Goal: Task Accomplishment & Management: Manage account settings

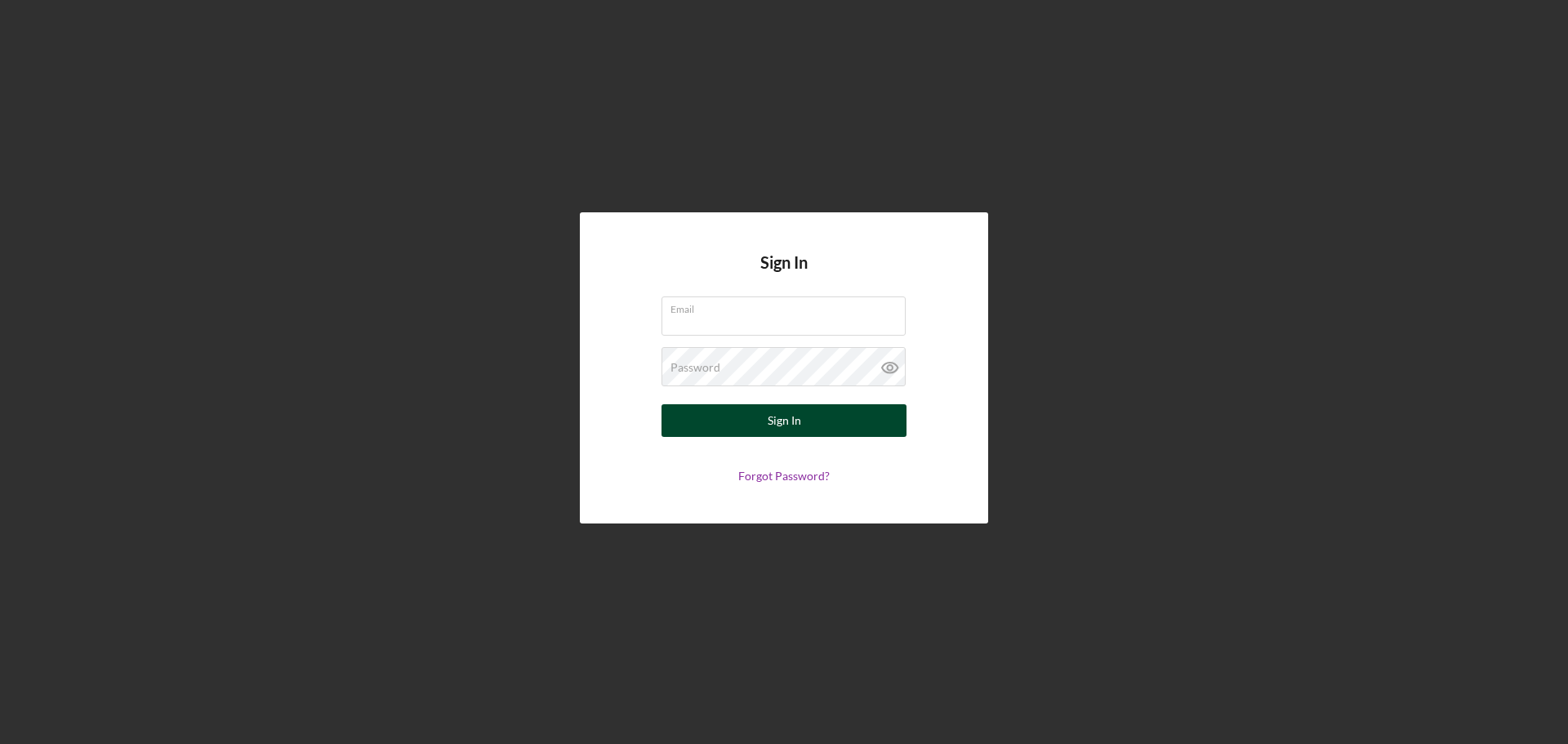
type input "[EMAIL_ADDRESS][DOMAIN_NAME]"
click at [812, 420] on button "Sign In" at bounding box center [784, 420] width 245 height 33
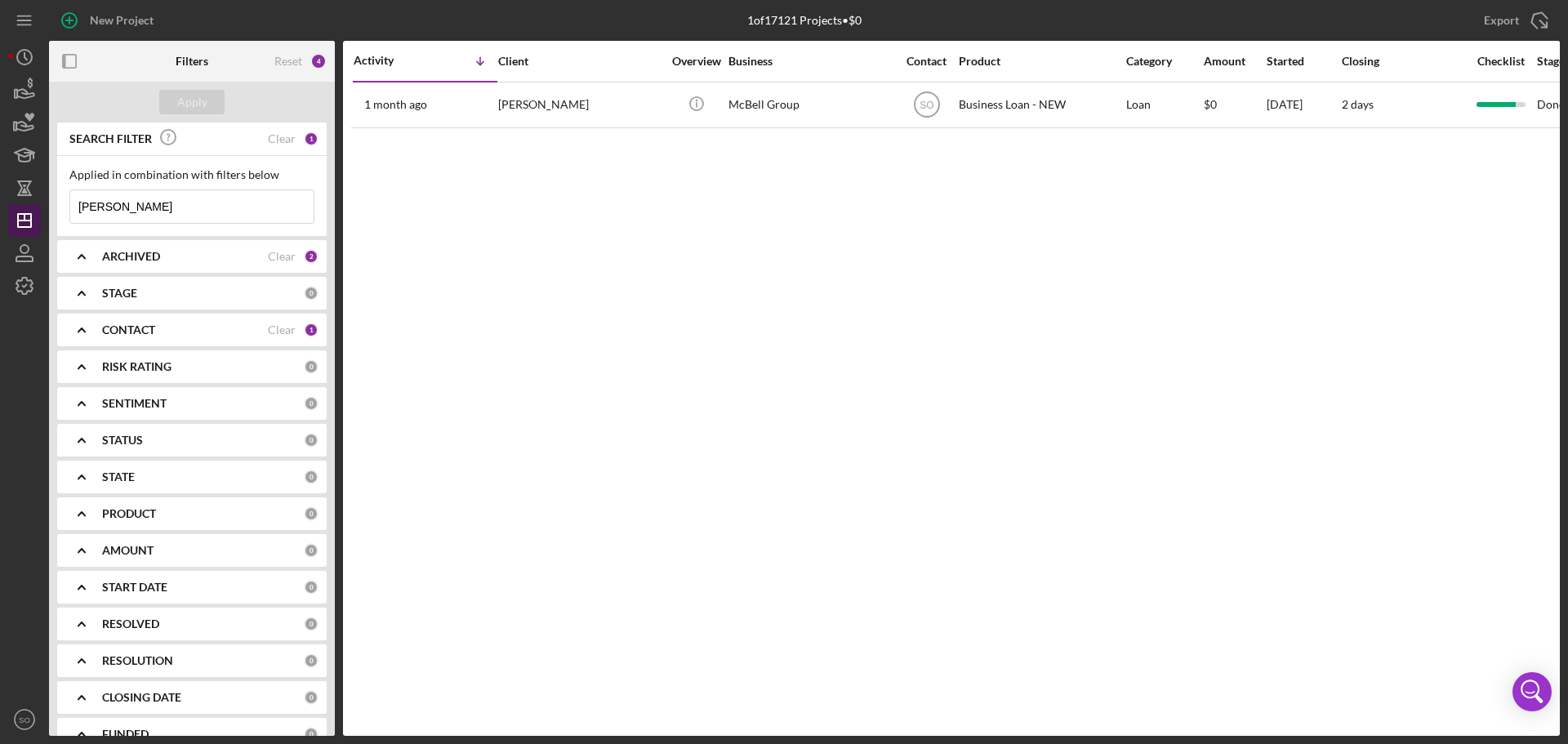
drag, startPoint x: 174, startPoint y: 211, endPoint x: 34, endPoint y: 210, distance: 140.0
click at [34, 210] on div "New Project 1 of 17121 Projects • $0 [PERSON_NAME] Export Icon/Export Filters R…" at bounding box center [784, 368] width 1552 height 736
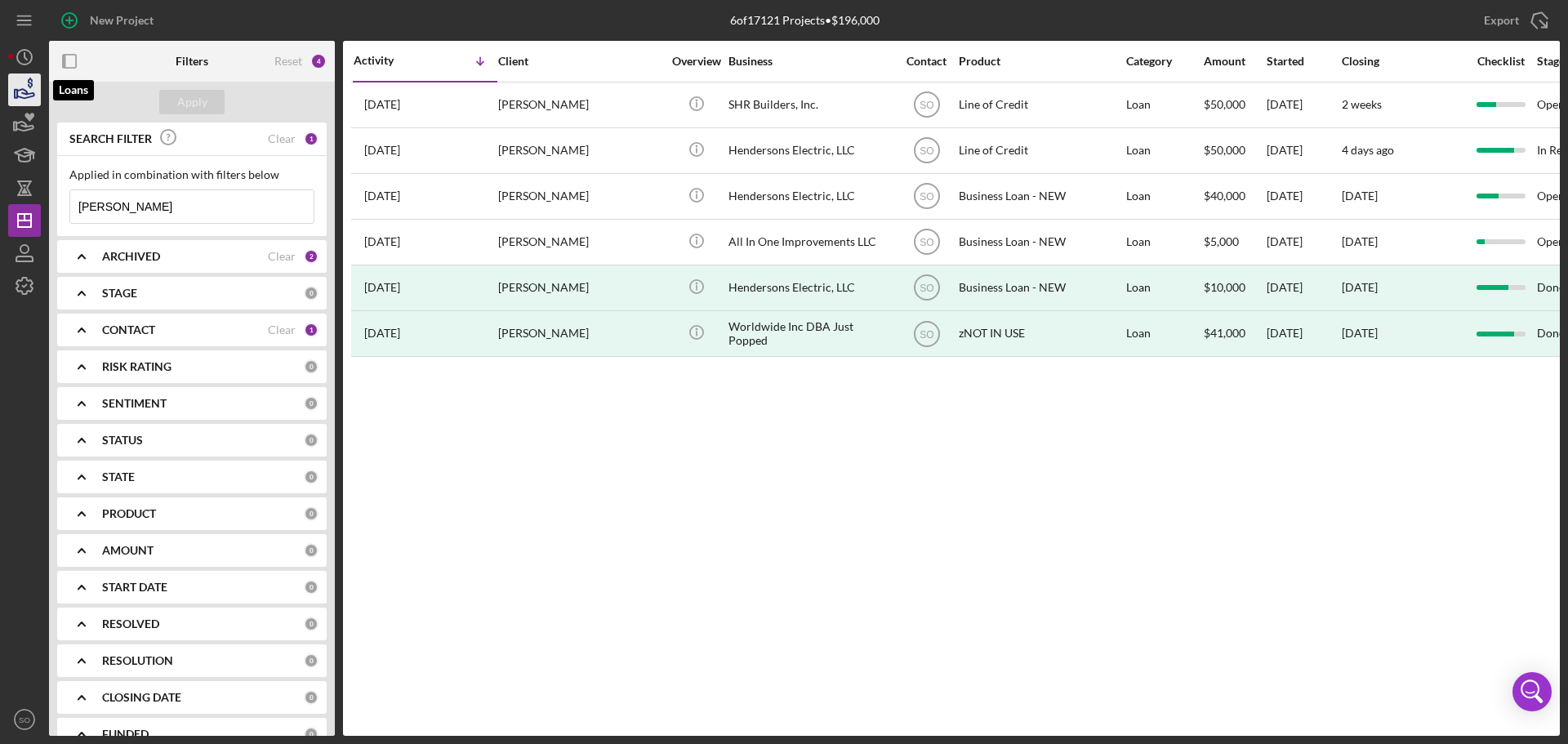
type input "[PERSON_NAME]"
click at [26, 89] on icon "button" at bounding box center [24, 90] width 41 height 41
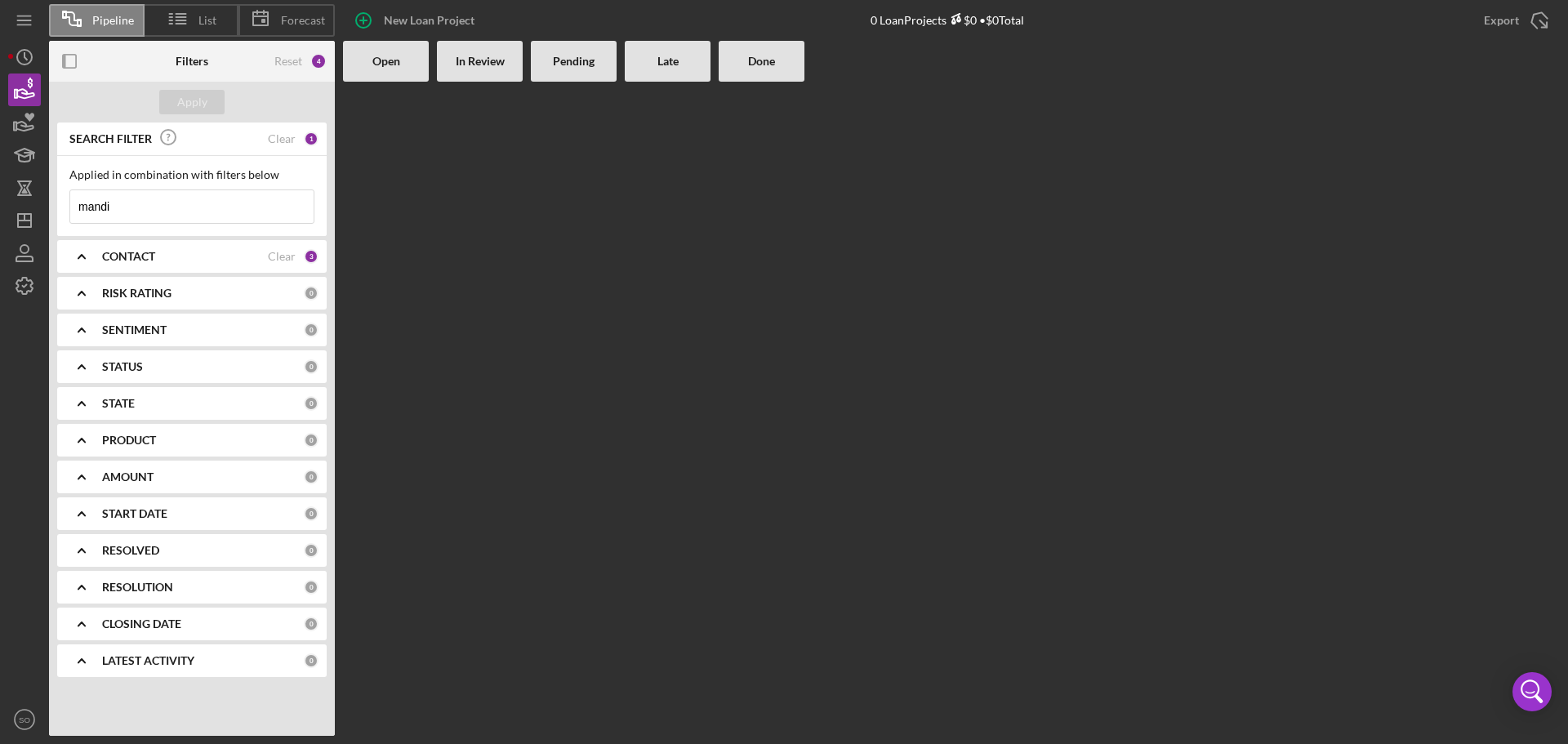
drag, startPoint x: 136, startPoint y: 208, endPoint x: 50, endPoint y: 211, distance: 86.1
click at [50, 211] on div "SEARCH FILTER Clear 1 Applied in combination with filters below mandi Icon/Menu…" at bounding box center [192, 405] width 286 height 567
type input "[PERSON_NAME]"
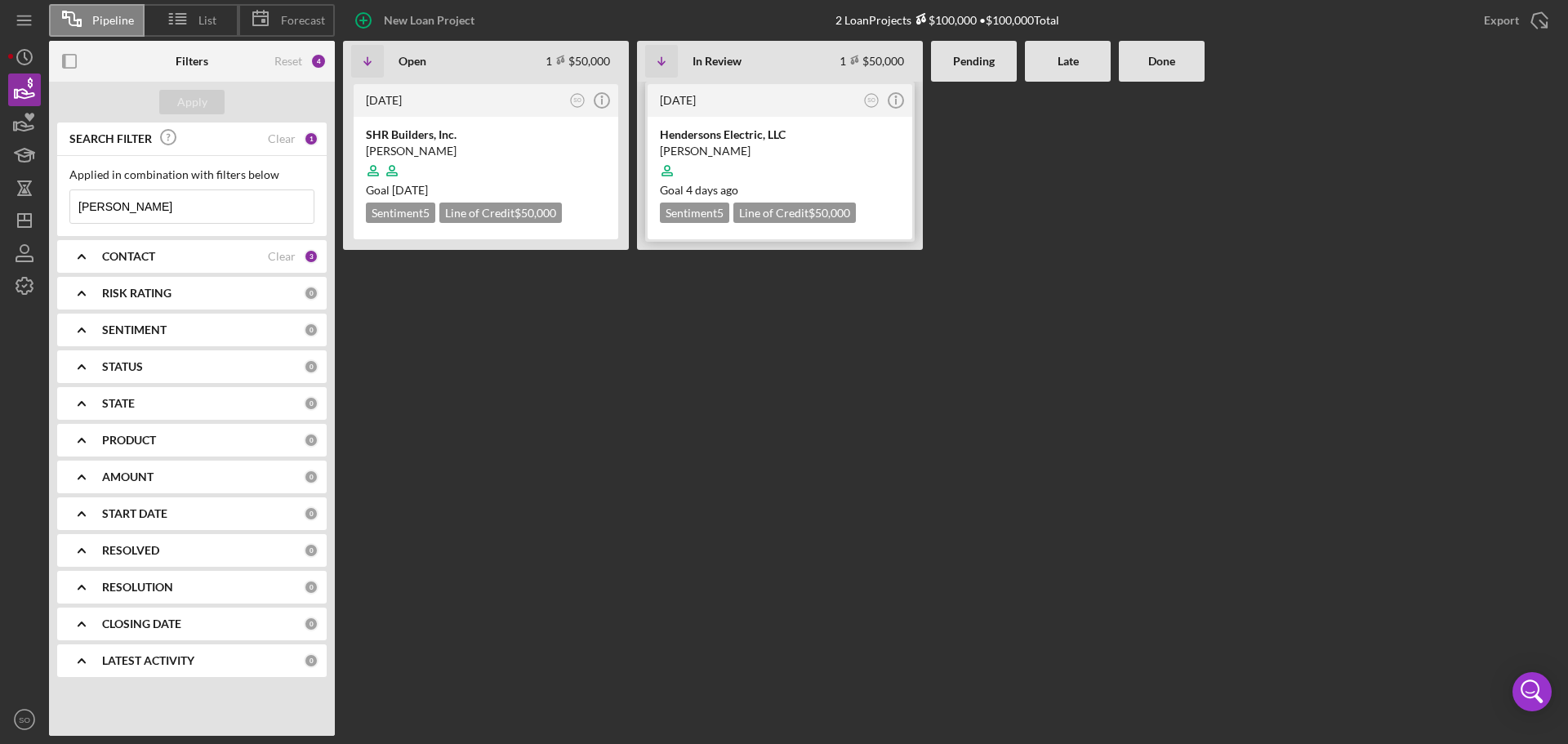
click at [830, 153] on div "[PERSON_NAME]" at bounding box center [780, 151] width 240 height 16
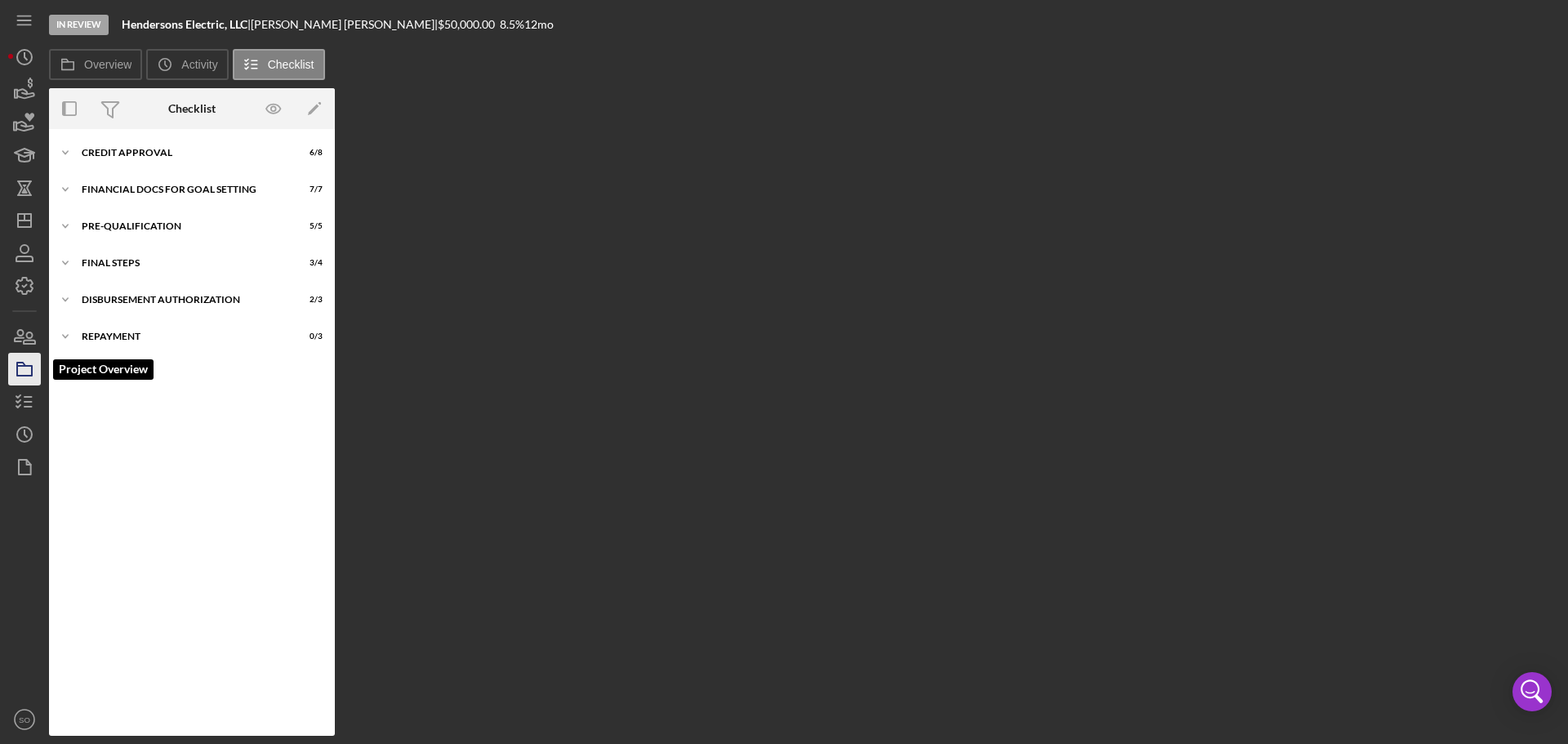
click at [27, 367] on icon "button" at bounding box center [24, 369] width 41 height 41
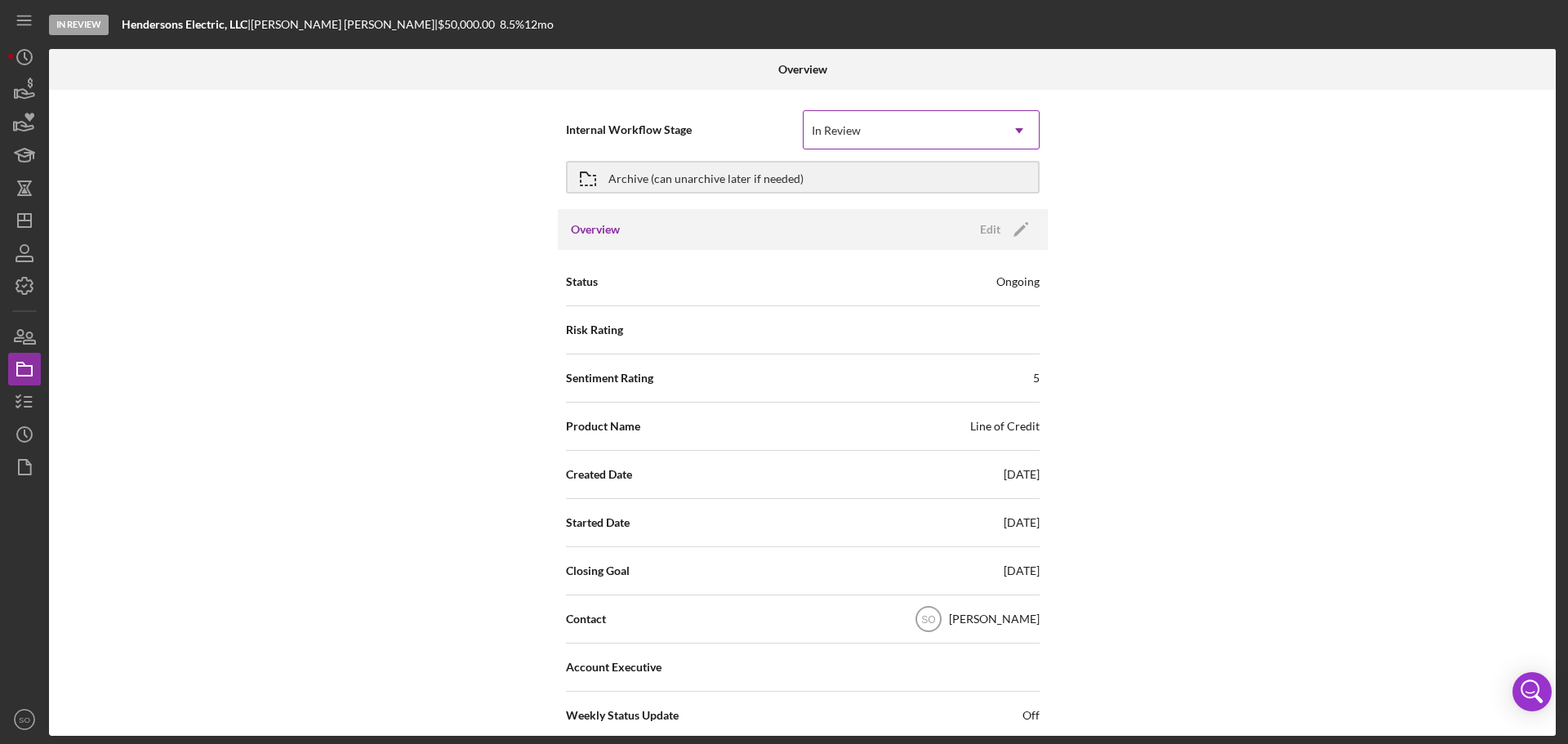
click at [1014, 131] on icon "Icon/Dropdown Arrow" at bounding box center [1019, 131] width 39 height 39
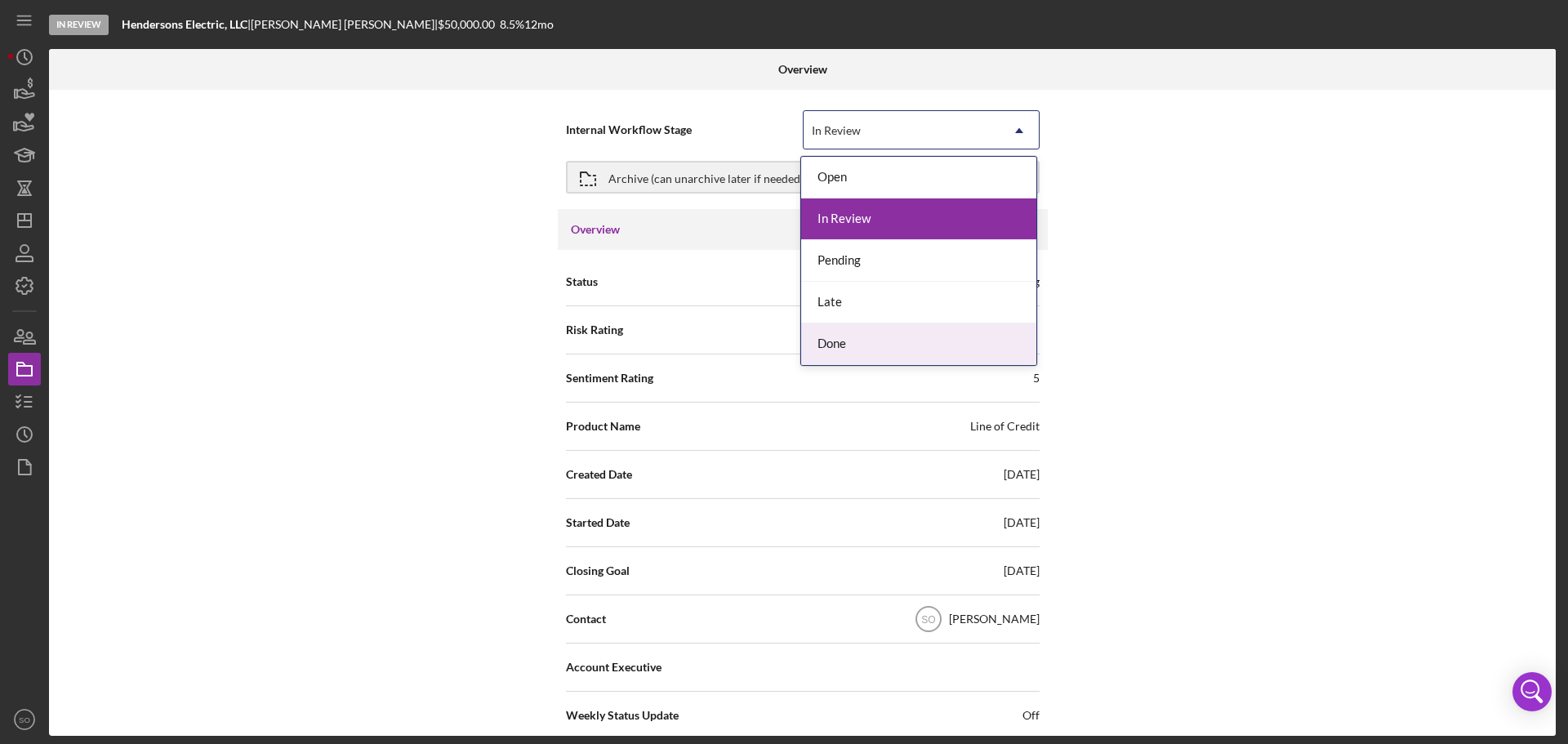
click at [829, 345] on div "Done" at bounding box center [918, 344] width 235 height 42
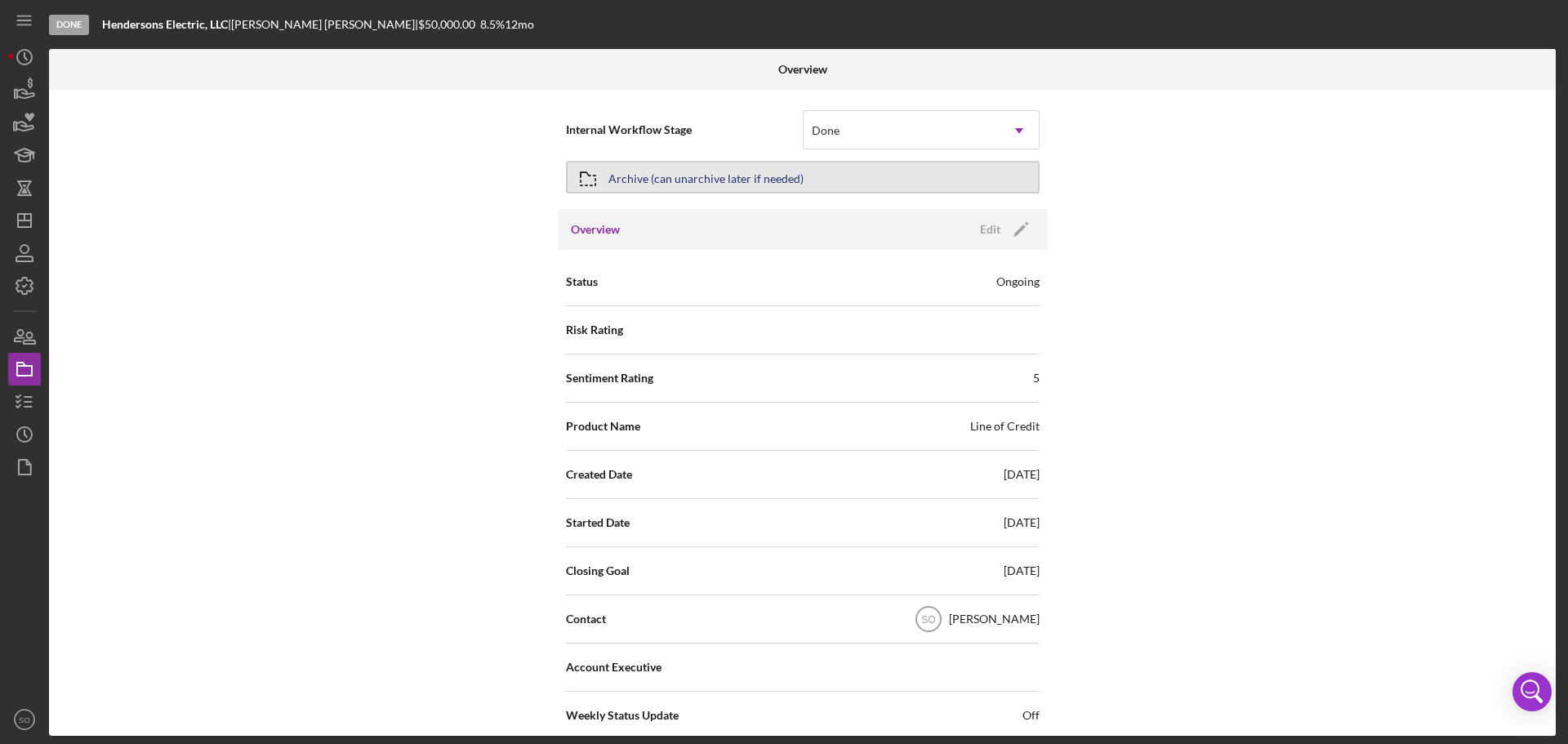
click at [845, 179] on button "Archive (can unarchive later if needed)" at bounding box center [802, 177] width 474 height 33
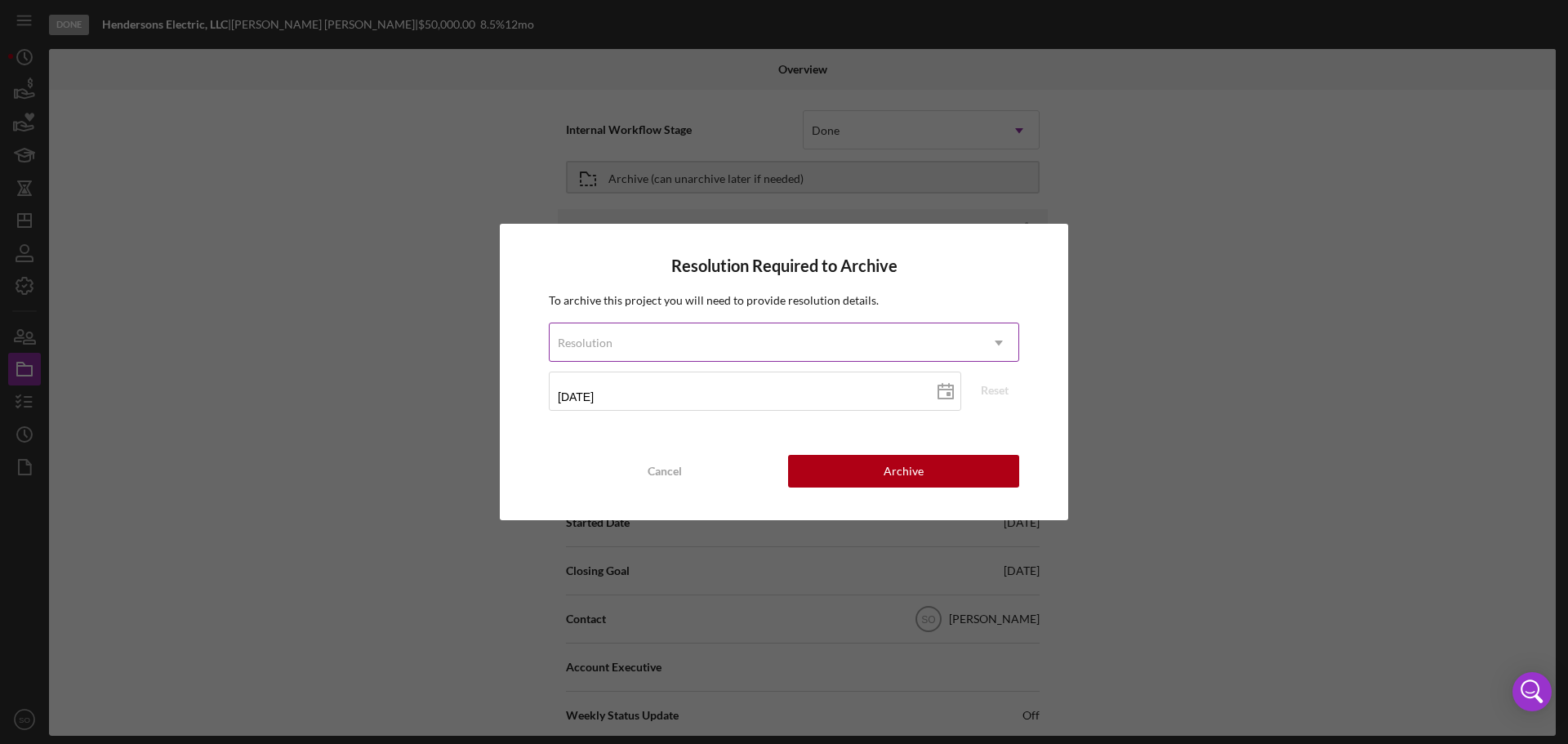
click at [771, 343] on div "Resolution" at bounding box center [763, 343] width 429 height 38
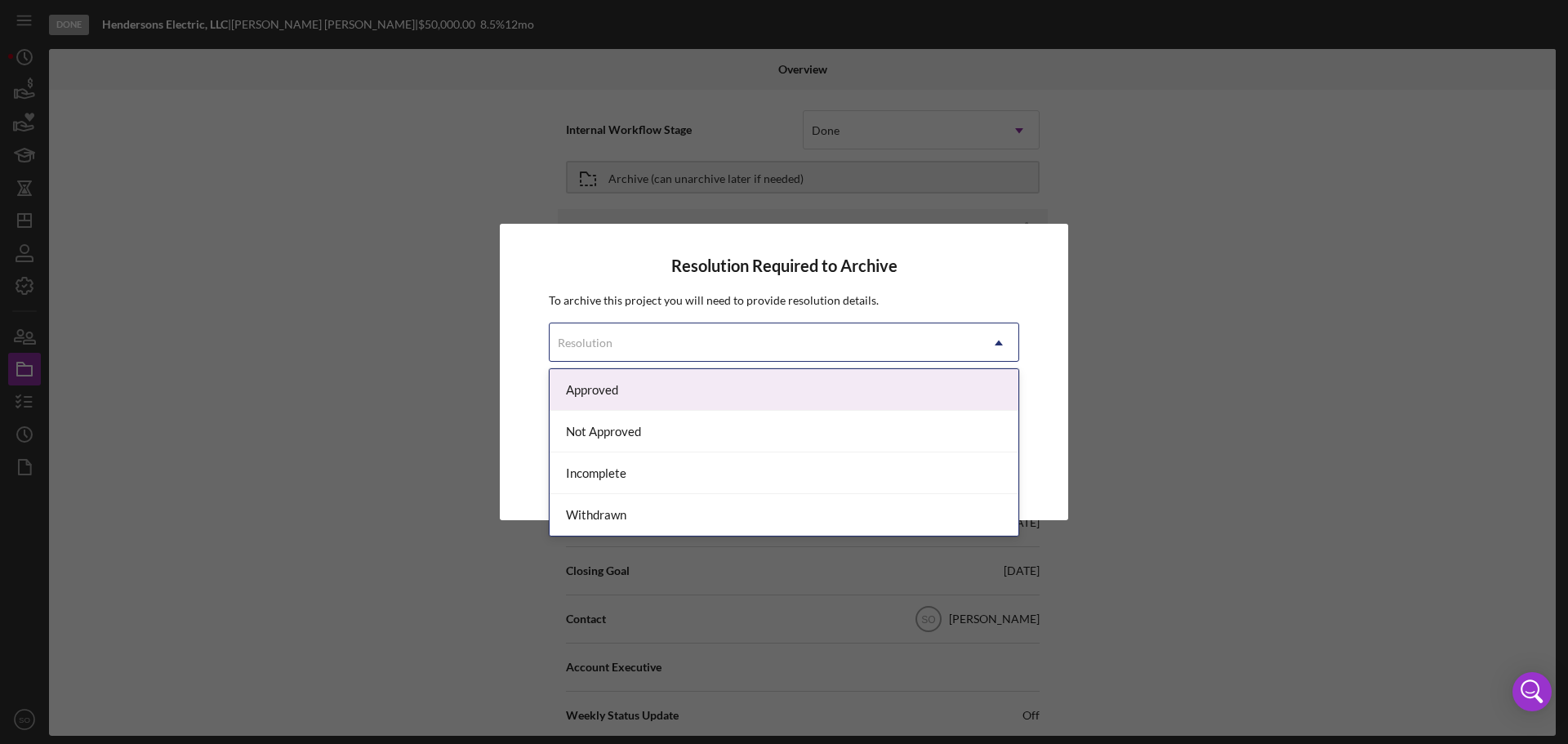
click at [753, 391] on div "Approved" at bounding box center [784, 389] width 469 height 42
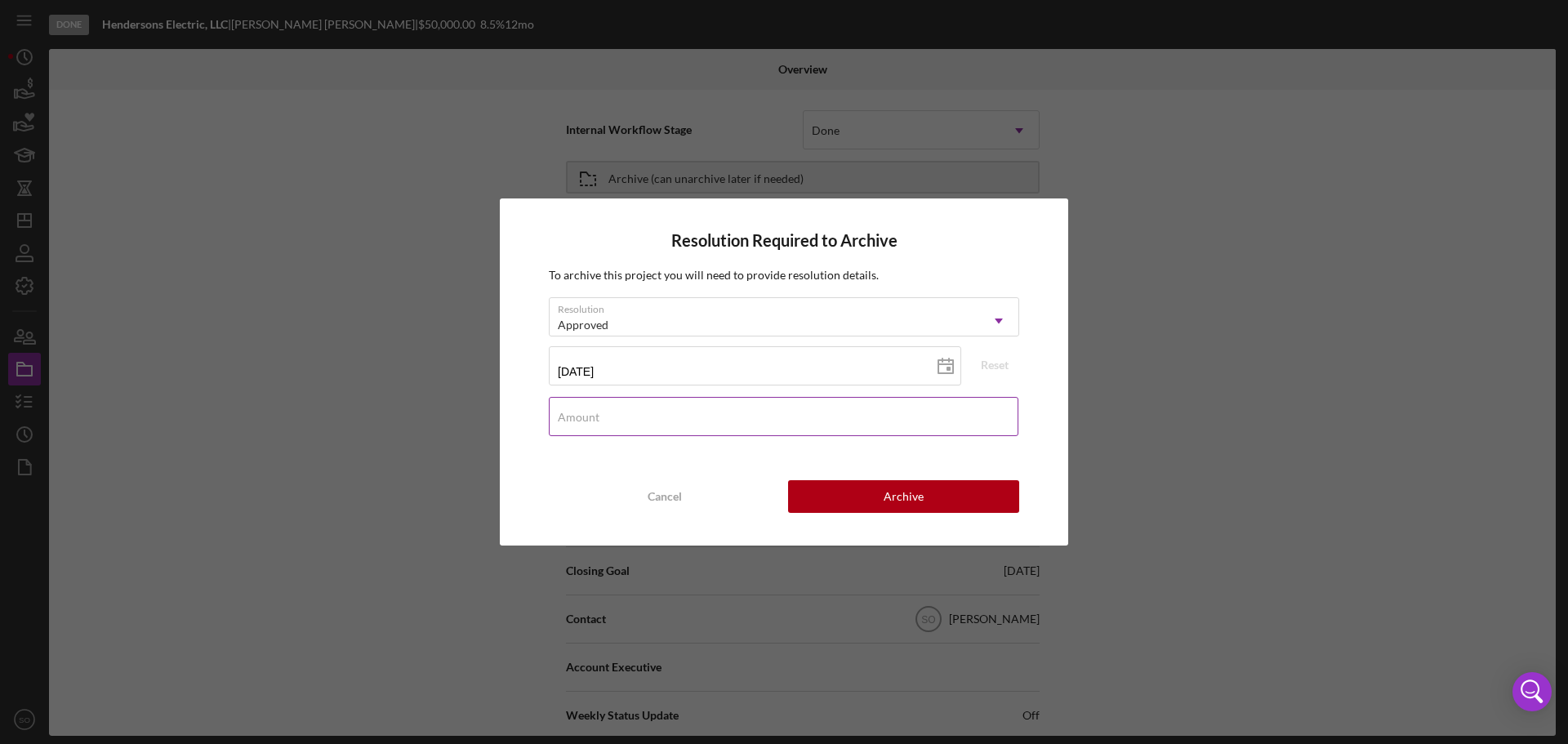
click at [701, 422] on input "Amount" at bounding box center [784, 417] width 470 height 39
type input "$0"
click at [902, 488] on div "Archive" at bounding box center [903, 497] width 40 height 33
